Goal: Navigation & Orientation: Find specific page/section

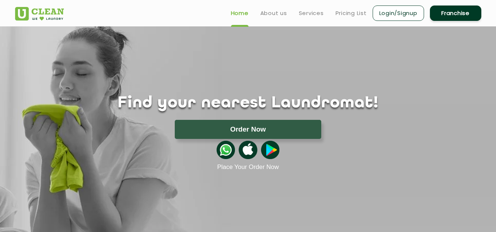
click at [460, 120] on div "Order Now" at bounding box center [248, 129] width 488 height 19
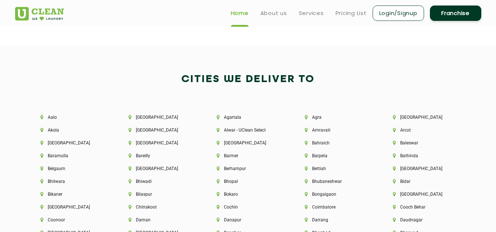
scroll to position [1505, 0]
click at [50, 116] on li "Aalo" at bounding box center [71, 117] width 63 height 5
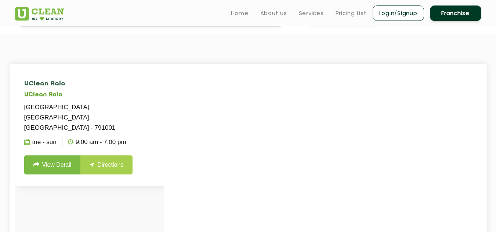
scroll to position [146, 0]
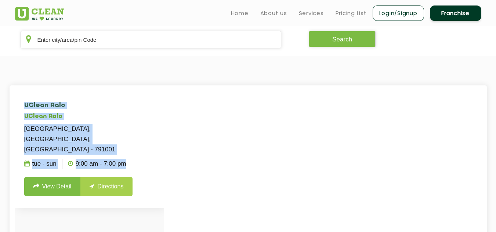
drag, startPoint x: 19, startPoint y: 104, endPoint x: 129, endPoint y: 162, distance: 124.7
click at [129, 162] on li "UClean Aalo UClean Aalo Opposite Police Station, West Siang, Aalo - 791001 Tue …" at bounding box center [89, 149] width 149 height 117
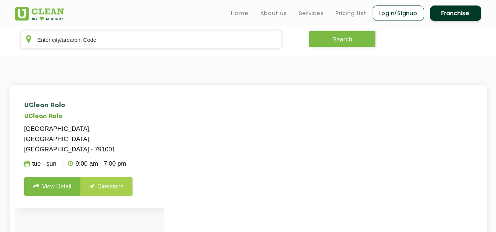
click at [129, 162] on ul "Tue - Sun 9:00 AM - 7:00 PM" at bounding box center [89, 164] width 131 height 18
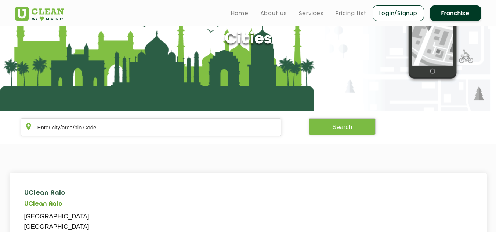
scroll to position [0, 0]
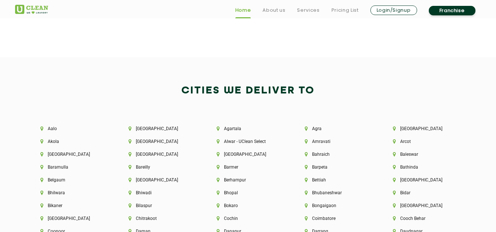
scroll to position [1494, 0]
click at [138, 128] on li "[GEOGRAPHIC_DATA]" at bounding box center [159, 128] width 63 height 5
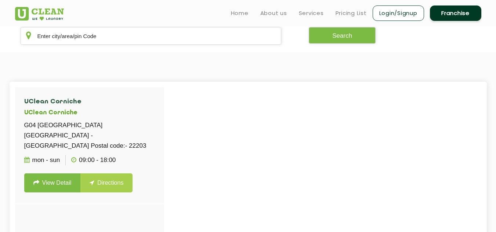
scroll to position [122, 0]
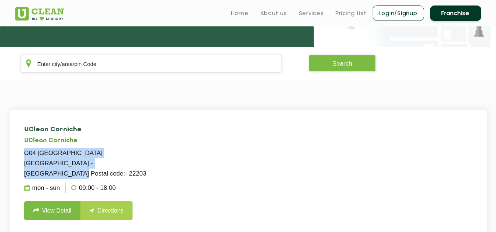
drag, startPoint x: 22, startPoint y: 150, endPoint x: 87, endPoint y: 162, distance: 66.5
click at [87, 162] on li "UClean Corniche UClean Corniche G04 Corniche Residence Abu Dhabi - Al Danah Pos…" at bounding box center [89, 173] width 149 height 117
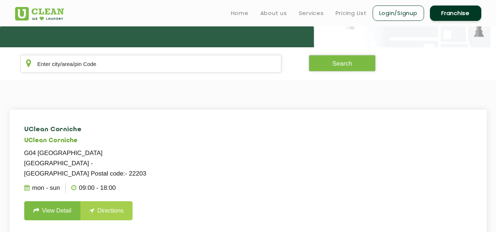
click at [103, 167] on p "G04 Corniche Residence Abu Dhabi - Al Danah Postal code:- 22203" at bounding box center [89, 163] width 131 height 31
click at [119, 179] on ul "Mon - Sun 09:00 - 18:00" at bounding box center [89, 188] width 131 height 18
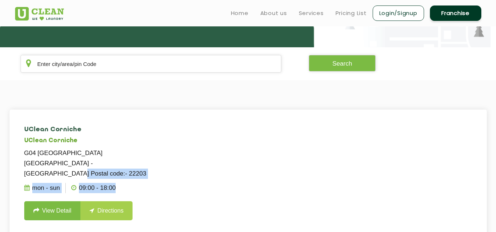
drag, startPoint x: 119, startPoint y: 179, endPoint x: 89, endPoint y: 160, distance: 35.4
click at [89, 160] on li "UClean Corniche UClean Corniche G04 Corniche Residence Abu Dhabi - Al Danah Pos…" at bounding box center [89, 173] width 149 height 117
click at [89, 160] on p "G04 Corniche Residence Abu Dhabi - Al Danah Postal code:- 22203" at bounding box center [89, 163] width 131 height 31
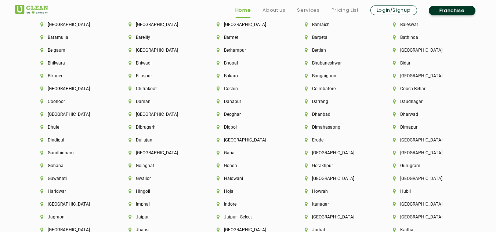
scroll to position [1647, 0]
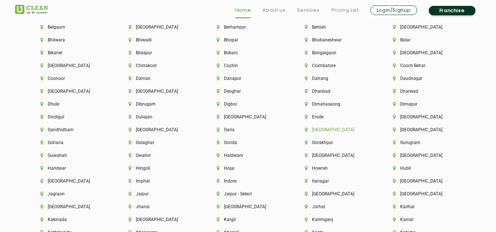
click at [315, 131] on li "[GEOGRAPHIC_DATA]" at bounding box center [335, 129] width 63 height 5
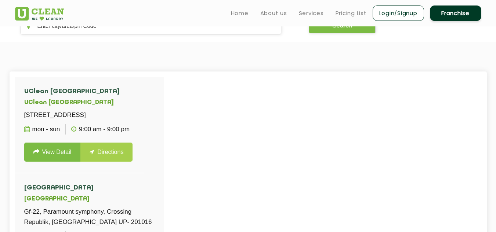
scroll to position [159, 0]
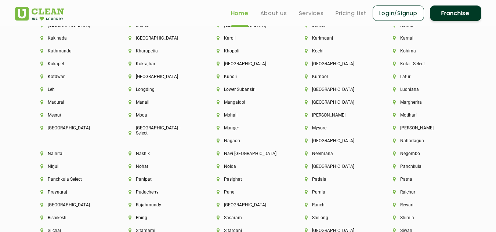
scroll to position [1812, 0]
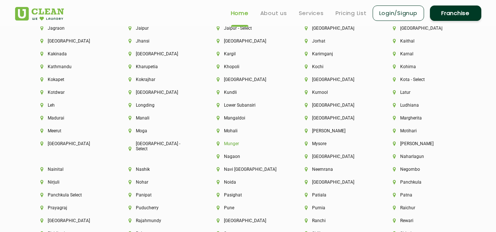
click at [239, 141] on li "Munger" at bounding box center [247, 143] width 63 height 5
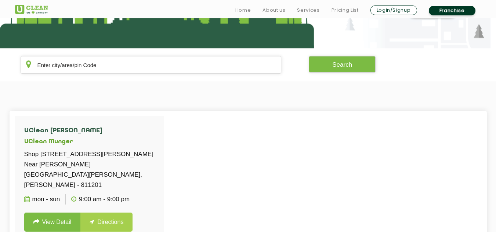
scroll to position [189, 0]
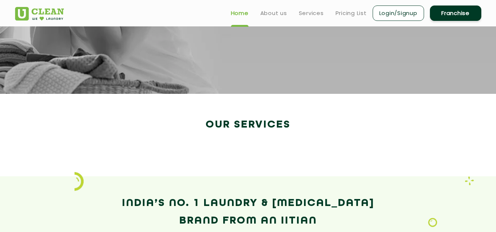
scroll to position [1266, 0]
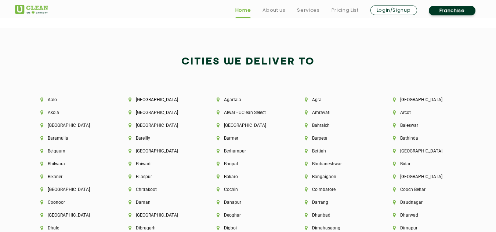
scroll to position [1523, 0]
click at [141, 97] on li "[GEOGRAPHIC_DATA]" at bounding box center [159, 99] width 63 height 5
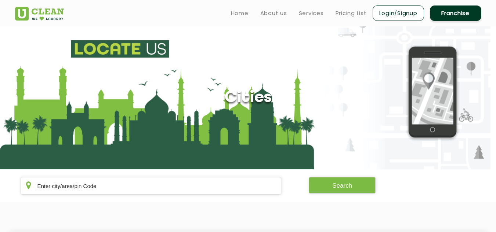
drag, startPoint x: 141, startPoint y: 97, endPoint x: 144, endPoint y: 129, distance: 31.7
click at [144, 129] on section "Cities" at bounding box center [248, 97] width 496 height 143
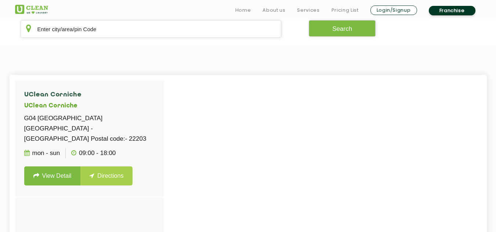
scroll to position [157, 0]
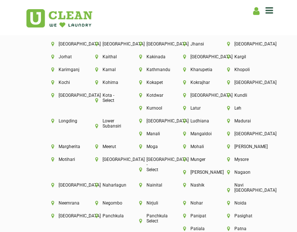
scroll to position [1793, 0]
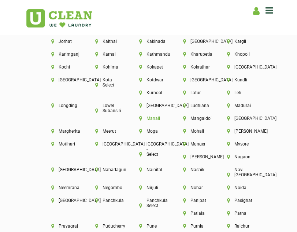
click at [158, 116] on li "Manali" at bounding box center [148, 118] width 19 height 5
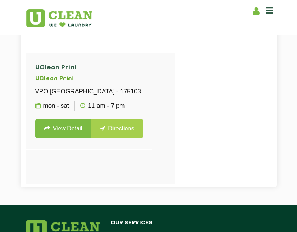
scroll to position [205, 0]
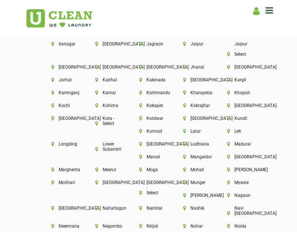
scroll to position [1754, 0]
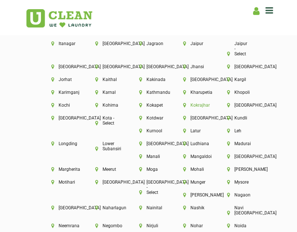
click at [183, 108] on li "Kokrajhar" at bounding box center [192, 105] width 19 height 5
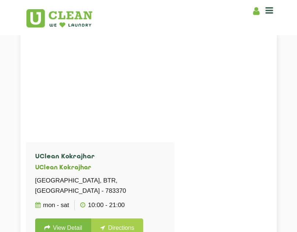
scroll to position [241, 0]
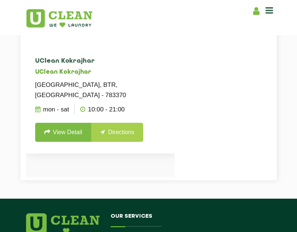
click at [90, 86] on p "Ground Floor, Alayaron Complex Kokrajhar, BTR, Assam - 783370" at bounding box center [100, 90] width 131 height 21
click at [87, 85] on p "Ground Floor, Alayaron Complex Kokrajhar, BTR, Assam - 783370" at bounding box center [100, 90] width 131 height 21
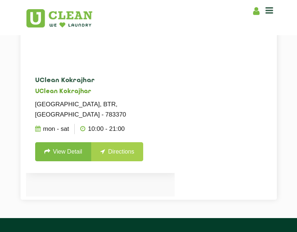
scroll to position [222, 0]
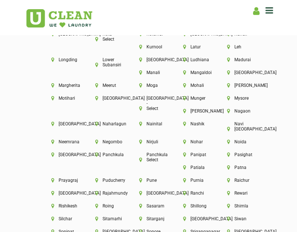
scroll to position [1867, 0]
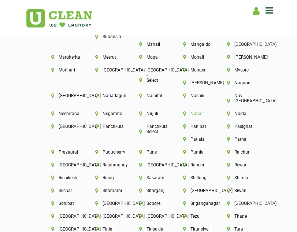
click at [183, 116] on li "Nohar" at bounding box center [192, 113] width 19 height 5
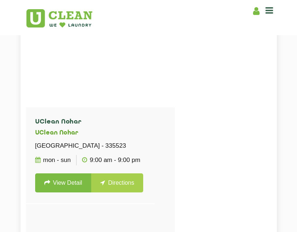
scroll to position [179, 0]
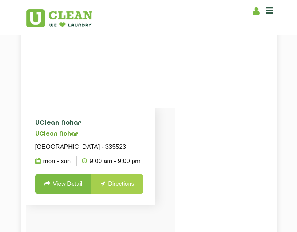
click at [67, 146] on p "Cinema Hall Road, Near Punjab National Bank, Nohar - 335523" at bounding box center [90, 147] width 111 height 10
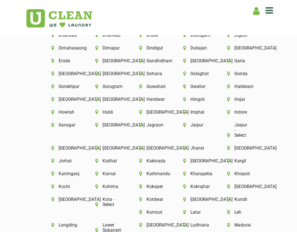
scroll to position [1665, 0]
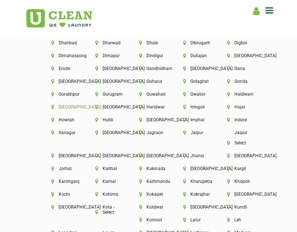
click at [70, 109] on li "[GEOGRAPHIC_DATA]" at bounding box center [60, 107] width 19 height 5
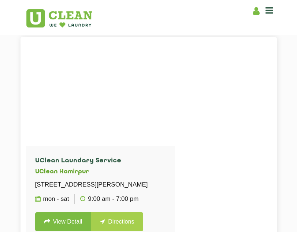
scroll to position [140, 0]
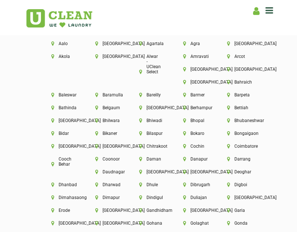
scroll to position [1572, 0]
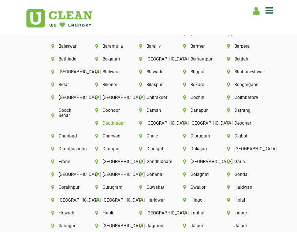
click at [114, 122] on li "Daudnagar" at bounding box center [104, 123] width 19 height 5
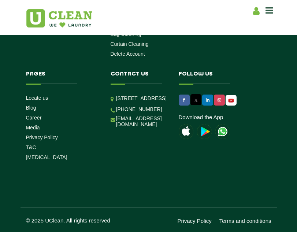
scroll to position [510, 0]
click at [201, 79] on div "Follow us Download the App" at bounding box center [213, 96] width 68 height 50
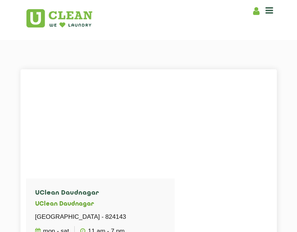
scroll to position [109, 0]
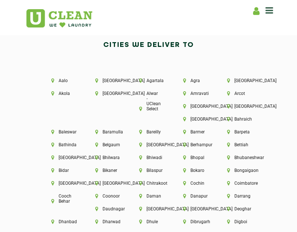
scroll to position [1487, 0]
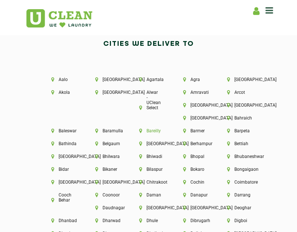
click at [158, 129] on li "Bareilly" at bounding box center [148, 130] width 19 height 5
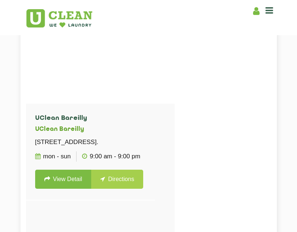
scroll to position [185, 0]
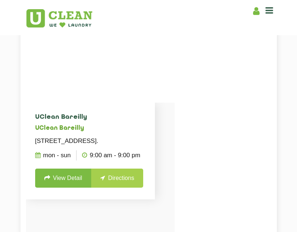
click at [85, 136] on p "[STREET_ADDRESS]." at bounding box center [90, 141] width 111 height 10
click at [85, 139] on p "[STREET_ADDRESS]." at bounding box center [90, 141] width 111 height 10
click at [70, 146] on p "[STREET_ADDRESS]." at bounding box center [90, 141] width 111 height 10
click at [83, 139] on p "[STREET_ADDRESS]." at bounding box center [90, 141] width 111 height 10
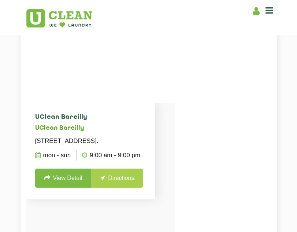
click at [54, 146] on p "[STREET_ADDRESS]." at bounding box center [90, 141] width 111 height 10
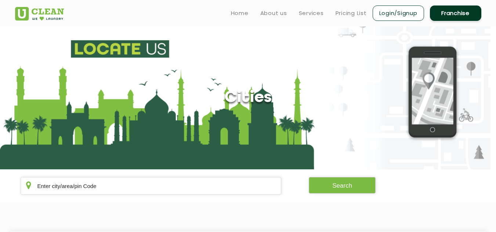
click at [31, 4] on link at bounding box center [39, 11] width 49 height 19
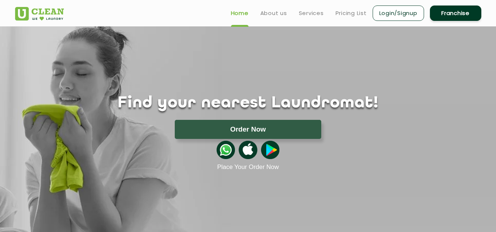
click at [79, 36] on div "Find your nearest Laundromat! Please select the location Order Now Place Your O…" at bounding box center [248, 98] width 477 height 145
